Goal: Contribute content

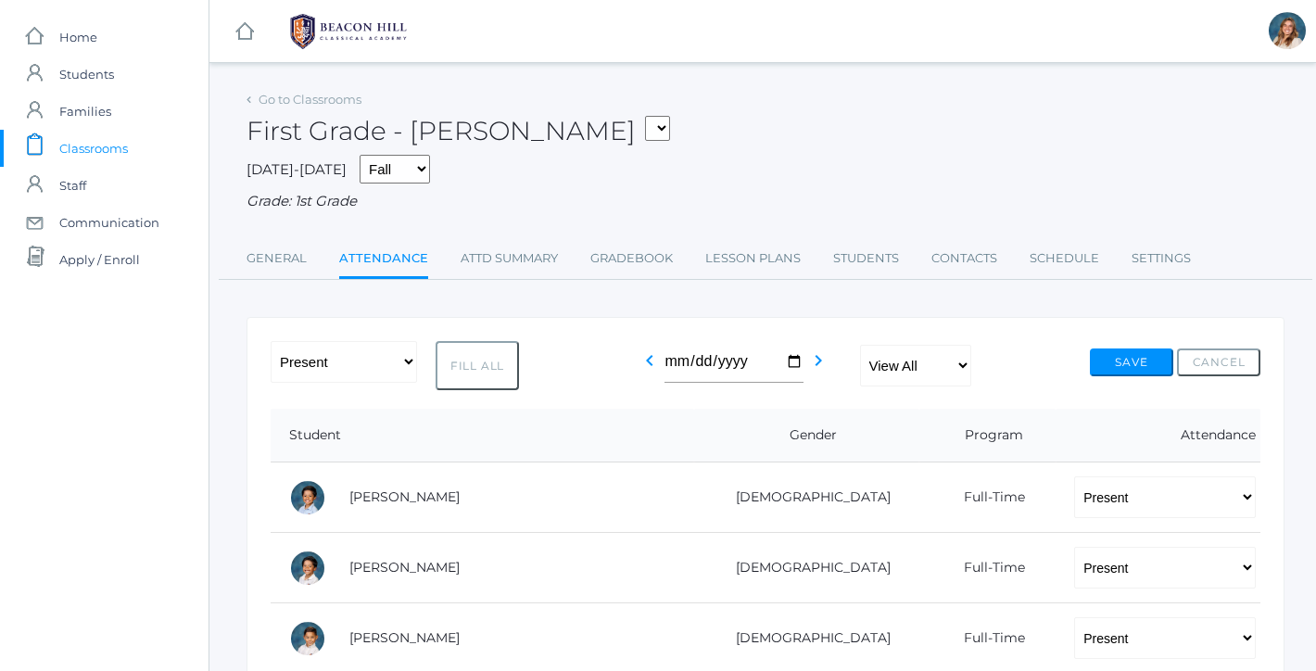
click at [131, 147] on link "icons/clipboard/plain Created with Sketch. Classrooms" at bounding box center [104, 148] width 209 height 37
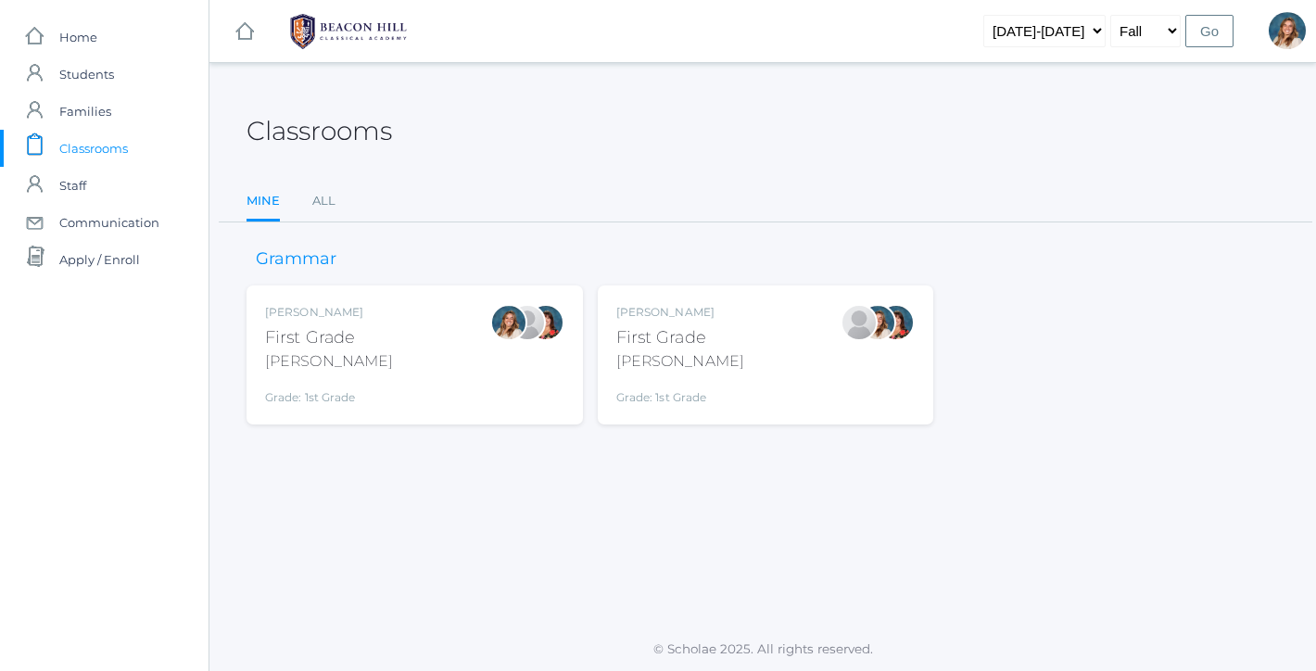
click at [383, 326] on div "Liv Barber First Grade Barber Grade: 1st Grade 01LA" at bounding box center [414, 355] width 299 height 102
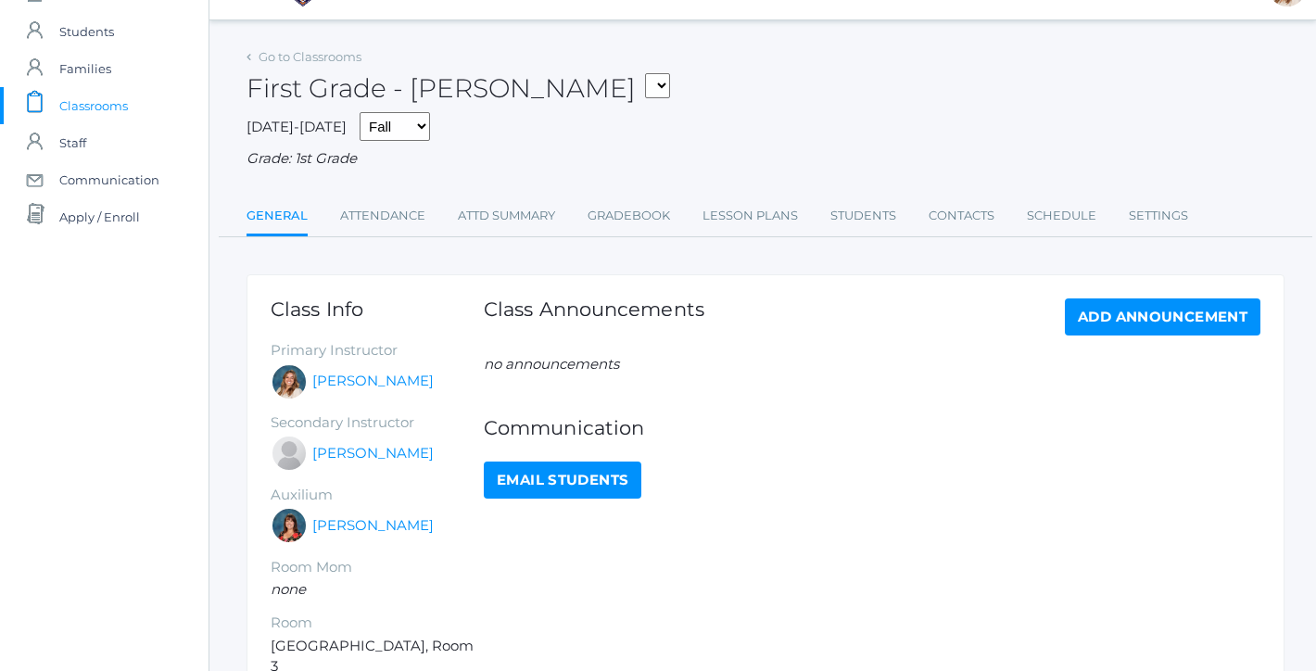
scroll to position [45, 0]
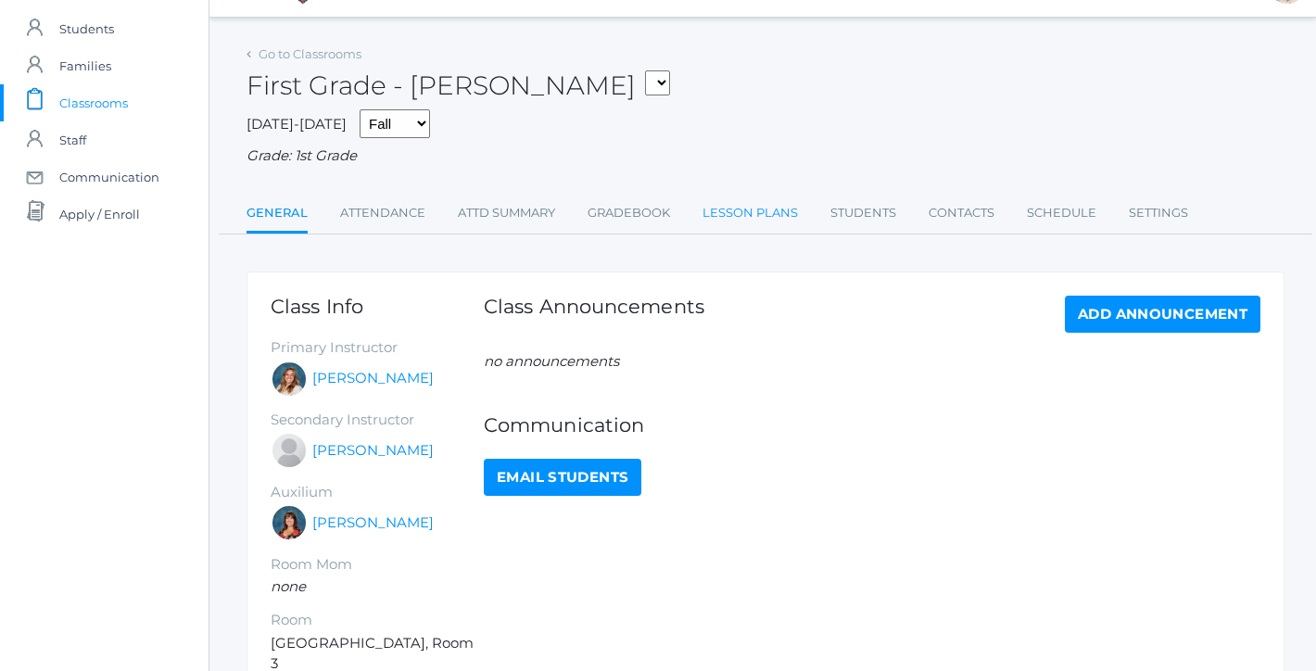
click at [728, 203] on link "Lesson Plans" at bounding box center [749, 213] width 95 height 37
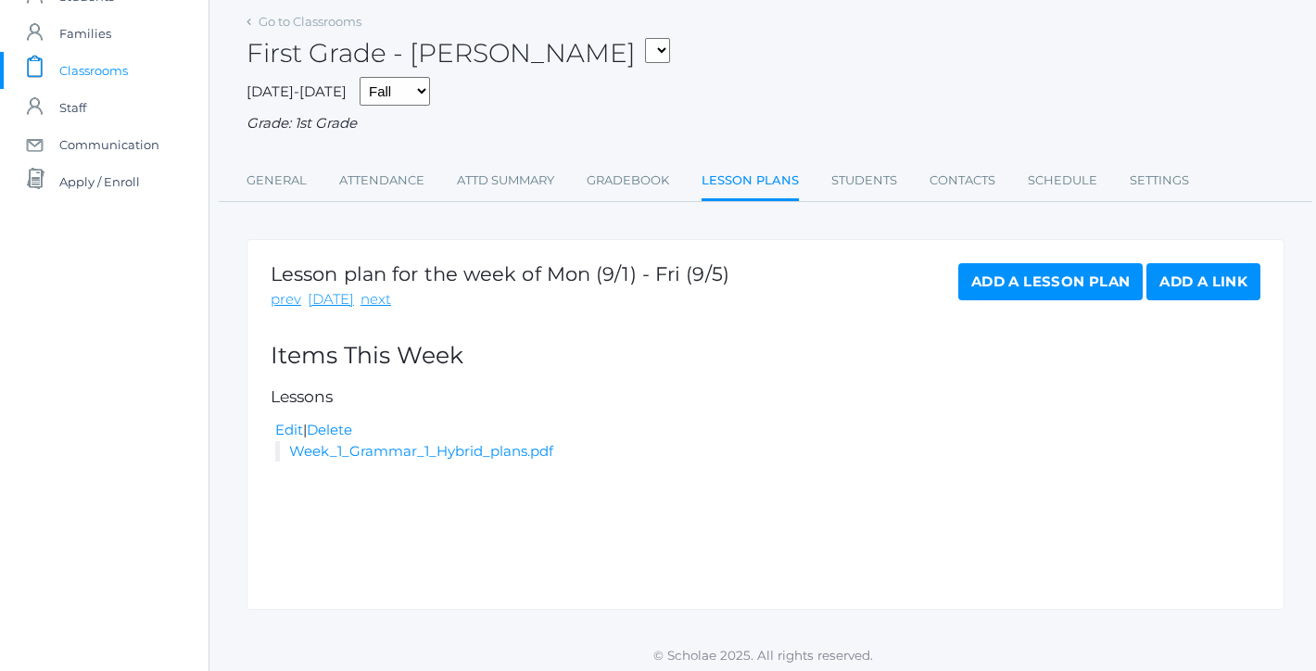
scroll to position [77, 0]
click at [990, 273] on link "Add a Lesson Plan" at bounding box center [1050, 282] width 184 height 37
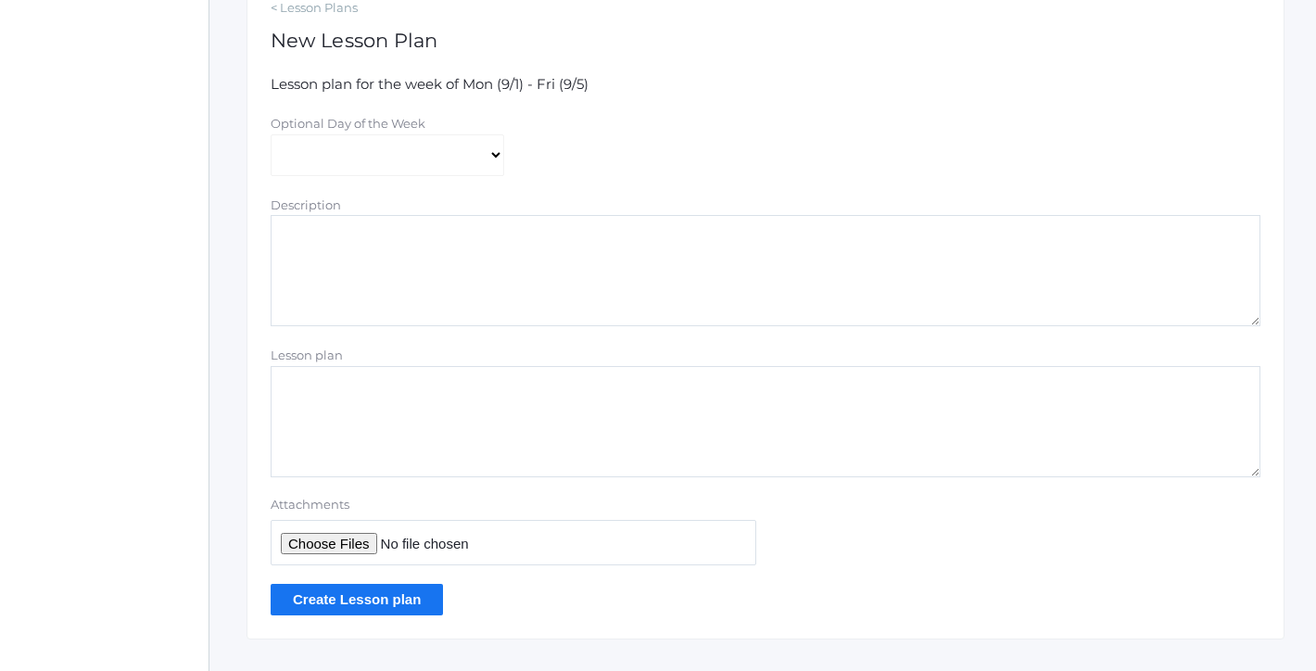
scroll to position [347, 0]
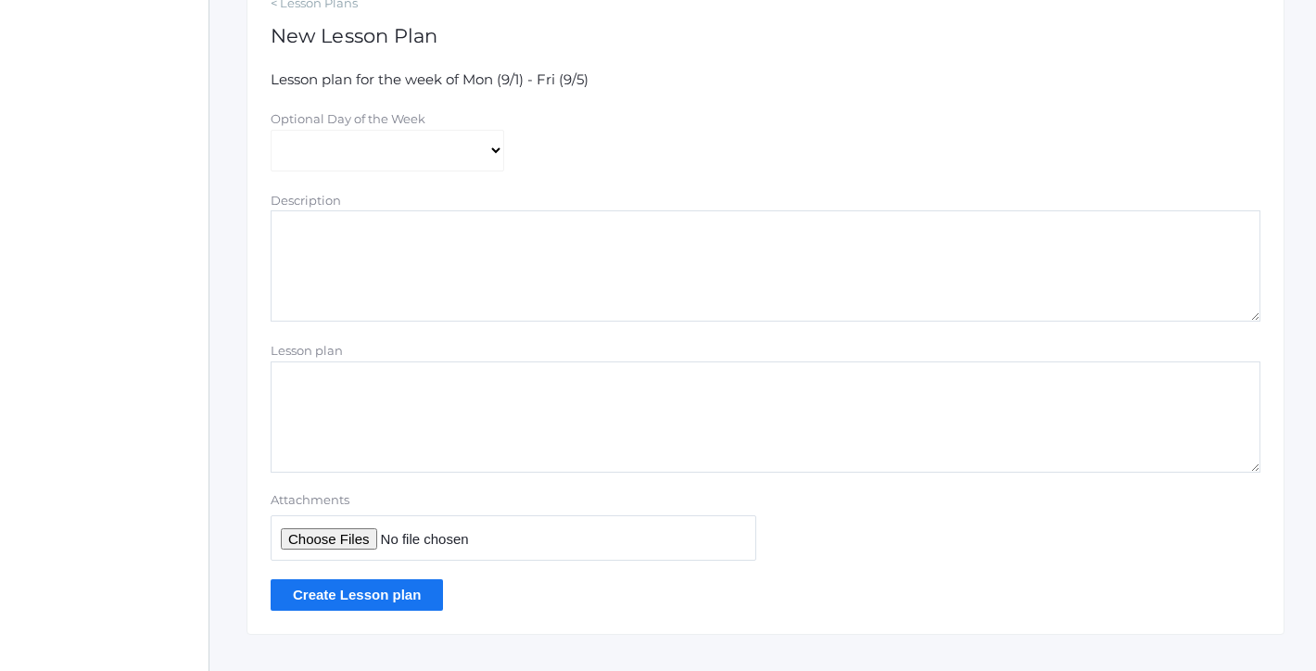
click at [354, 528] on input "Attachments" at bounding box center [514, 537] width 486 height 45
type input "C:\fakepath\1st grade Teacher Lesson Plans Week 2.pdf"
click at [395, 579] on input "Create Lesson plan" at bounding box center [357, 594] width 172 height 31
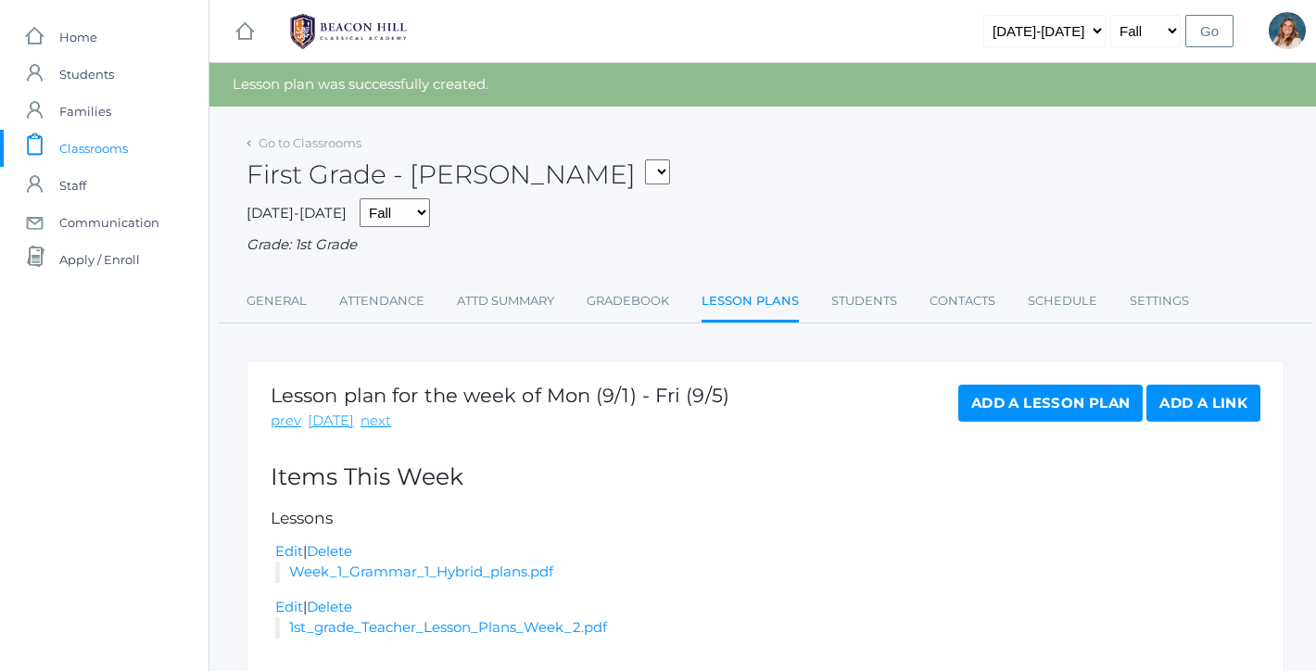
click at [98, 142] on span "Classrooms" at bounding box center [93, 148] width 69 height 37
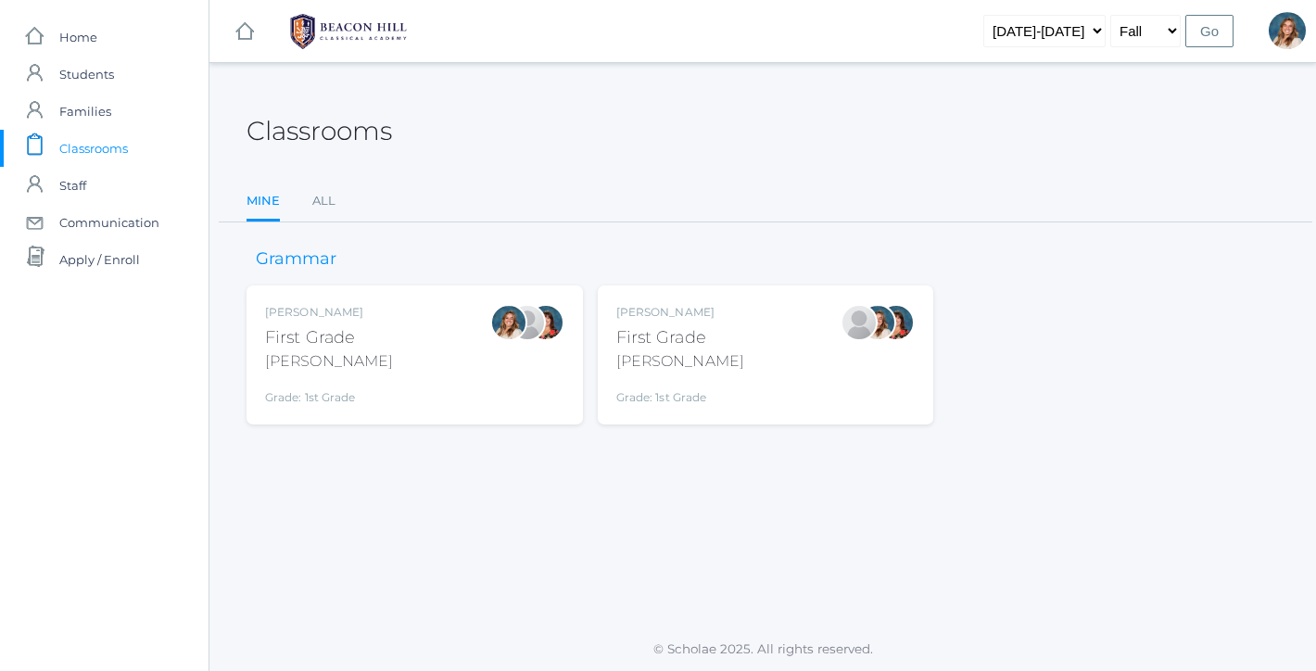
click at [711, 375] on div "Jaimie Watson First Grade Watson Grade: 1st Grade 01LA" at bounding box center [765, 355] width 299 height 102
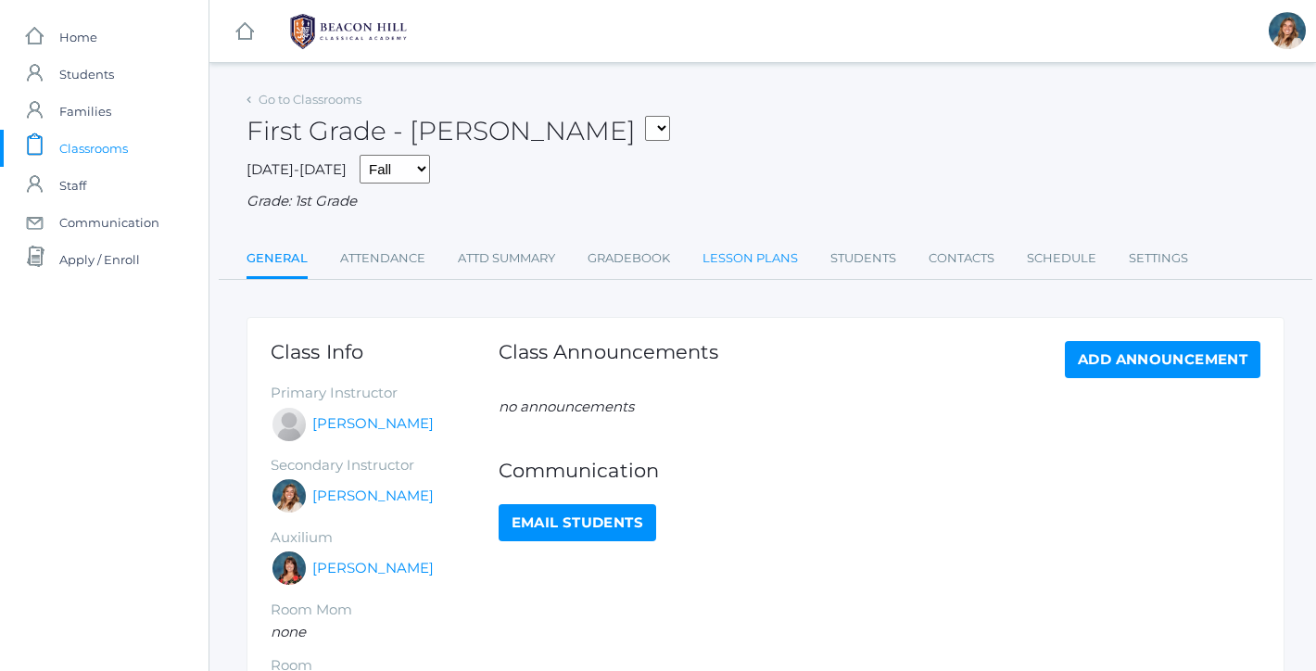
click at [749, 251] on link "Lesson Plans" at bounding box center [749, 258] width 95 height 37
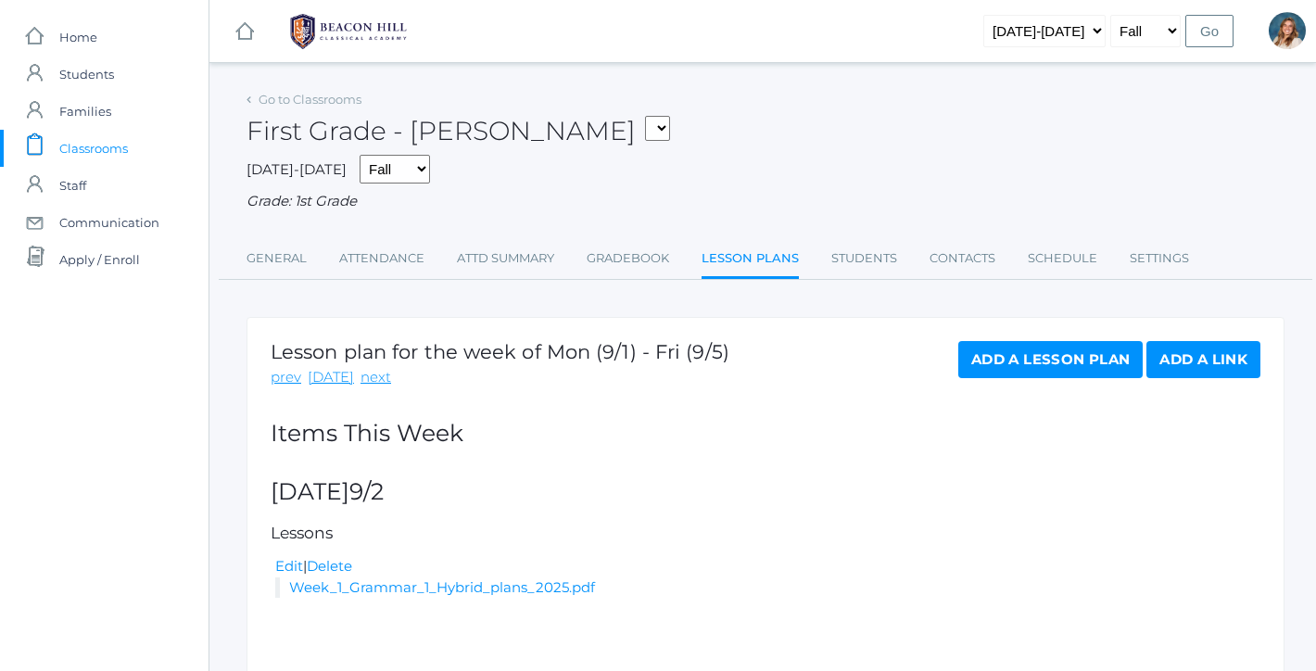
click at [1025, 345] on link "Add a Lesson Plan" at bounding box center [1050, 359] width 184 height 37
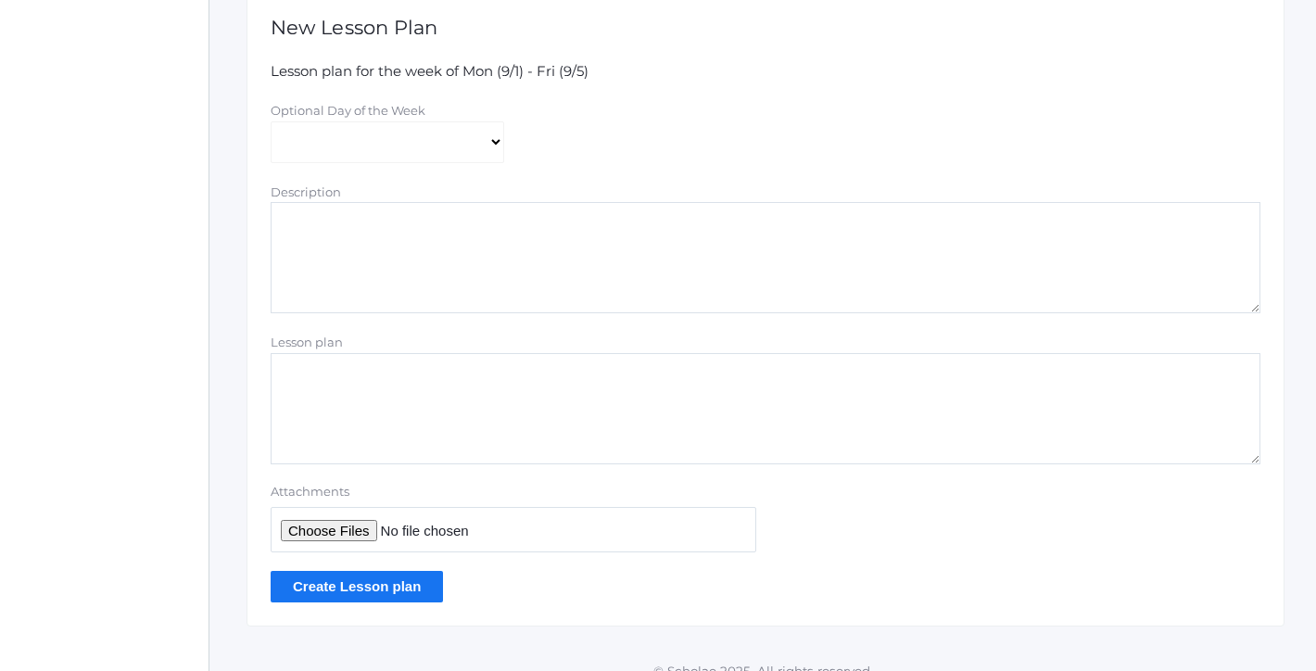
scroll to position [358, 0]
click at [354, 523] on input "Attachments" at bounding box center [514, 526] width 486 height 45
type input "C:\fakepath\1st grade Teacher Lesson Plans Week 2.pdf"
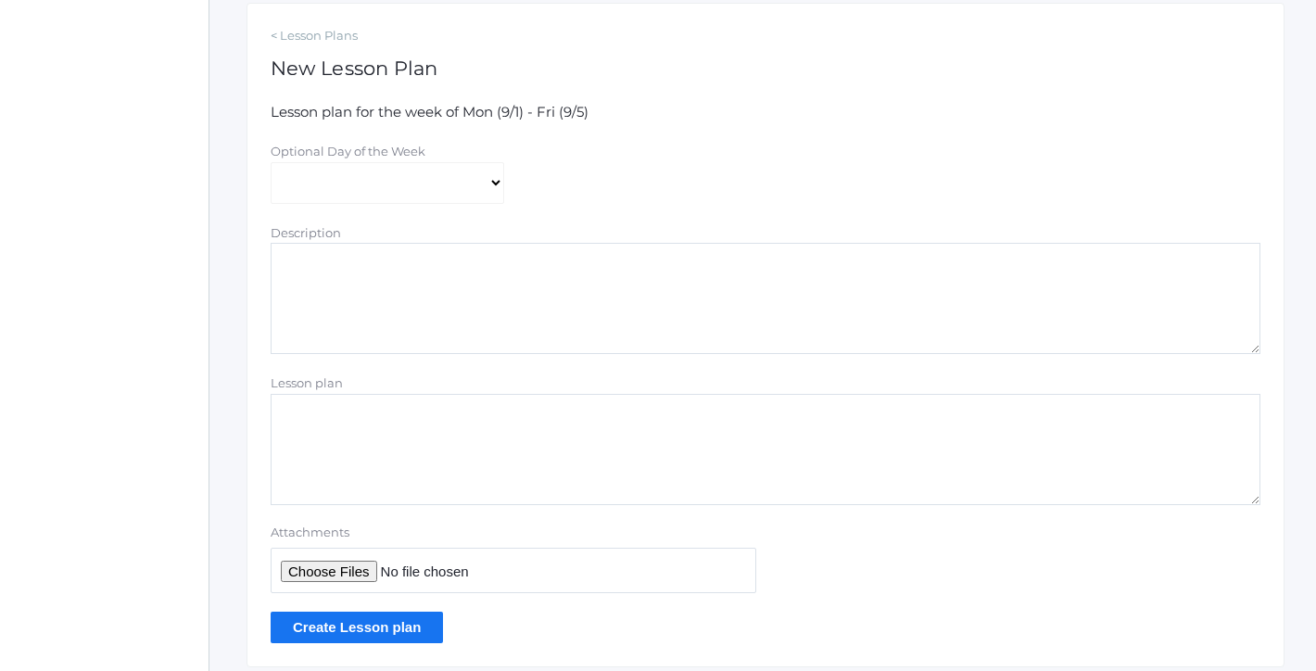
scroll to position [313, 0]
click at [400, 634] on div "< Lesson Plans New Lesson Plan Lesson plan for the week of Mon (9/1) - Fri (9/5…" at bounding box center [766, 336] width 1038 height 664
click at [401, 621] on input "Create Lesson plan" at bounding box center [357, 628] width 172 height 31
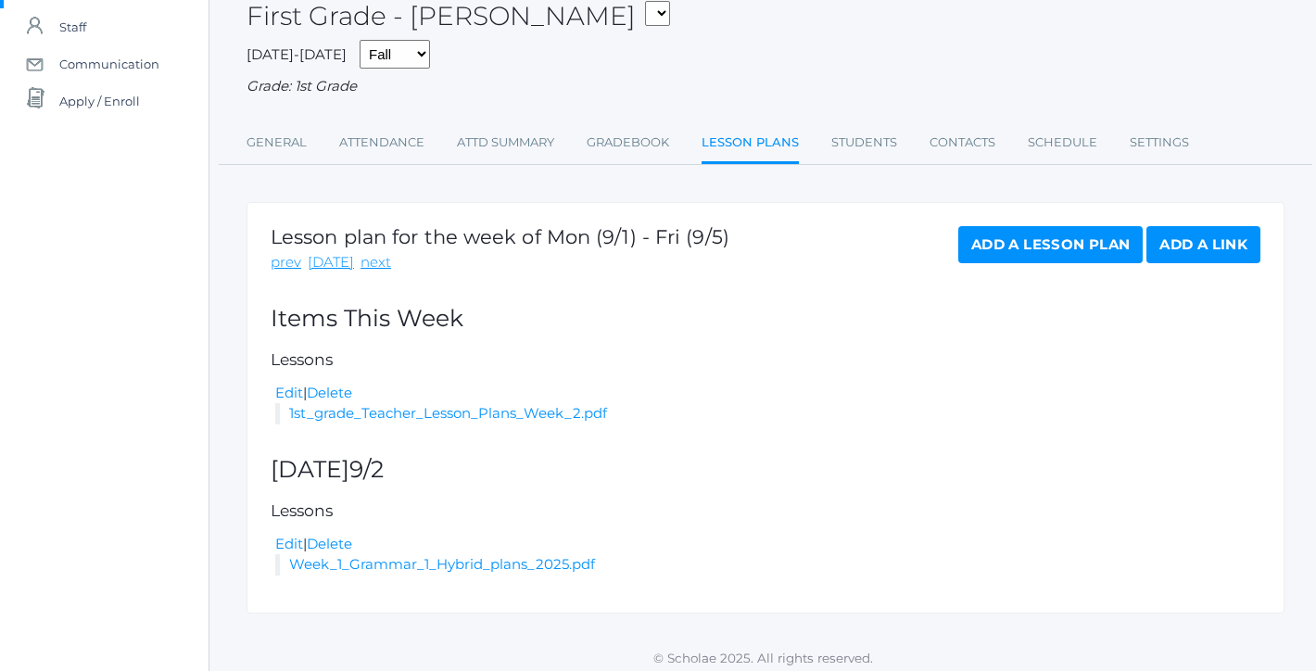
scroll to position [156, 0]
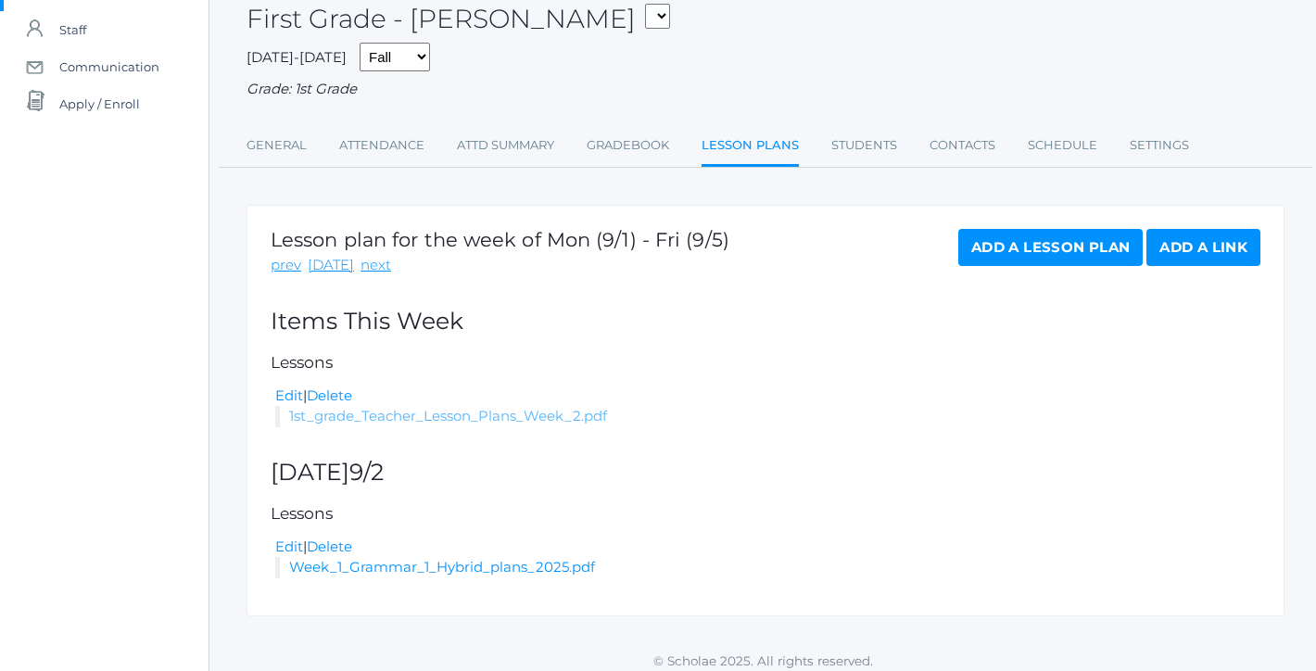
click at [515, 407] on link "1st_grade_Teacher_Lesson_Plans_Week_2.pdf" at bounding box center [448, 416] width 318 height 18
